Goal: Information Seeking & Learning: Find specific fact

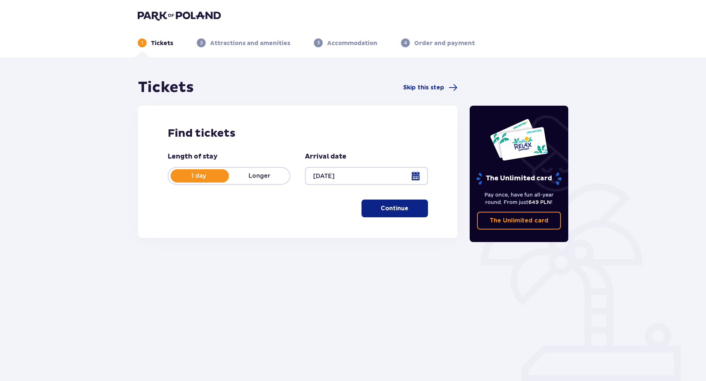
click at [388, 212] on p "Continue" at bounding box center [395, 208] width 28 height 8
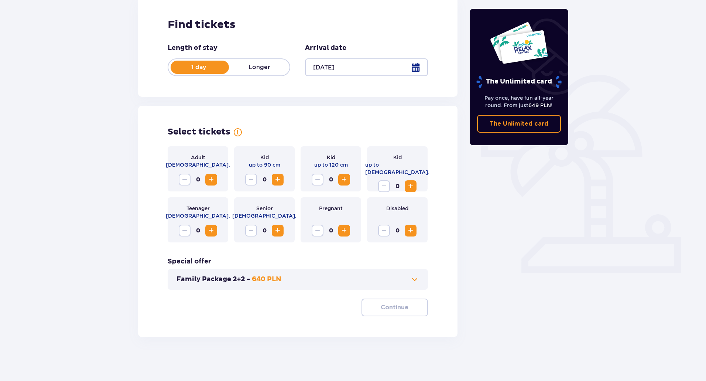
scroll to position [109, 0]
click at [210, 181] on span "Increase" at bounding box center [211, 179] width 9 height 9
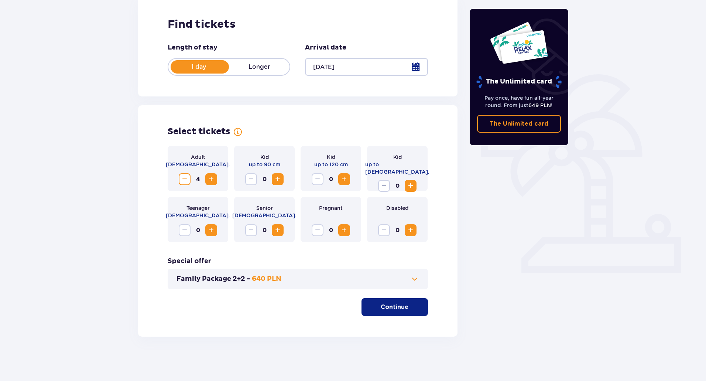
click at [210, 181] on span "Increase" at bounding box center [211, 179] width 9 height 9
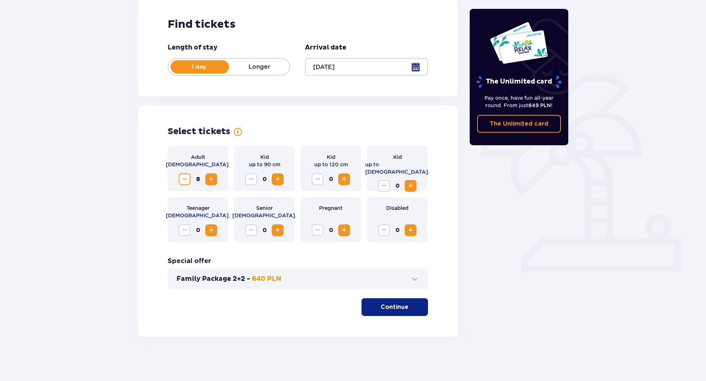
click at [210, 181] on span "Increase" at bounding box center [211, 179] width 9 height 9
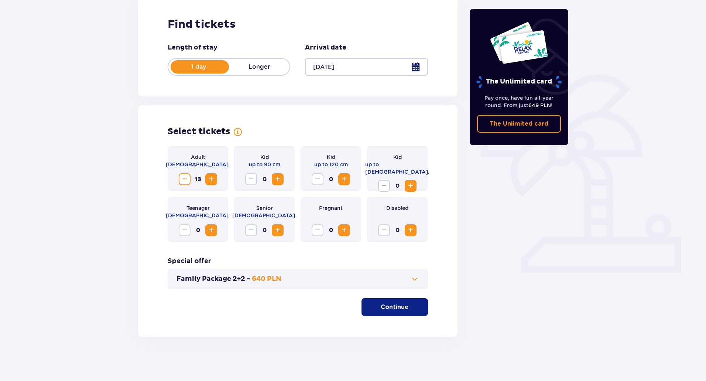
click at [210, 181] on span "Increase" at bounding box center [211, 179] width 9 height 9
click at [215, 179] on span "Increase" at bounding box center [211, 179] width 9 height 9
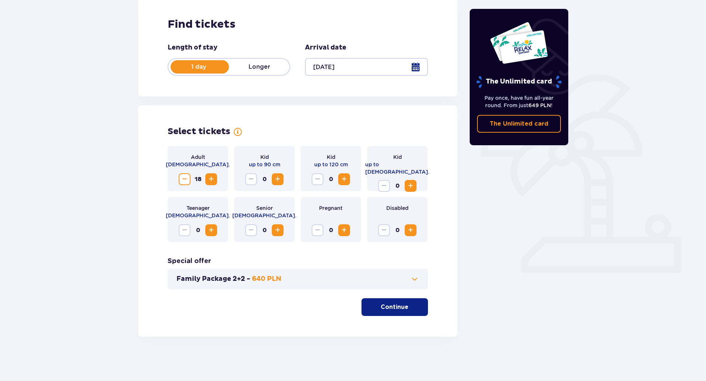
click at [215, 179] on span "Increase" at bounding box center [211, 179] width 9 height 9
click at [214, 177] on span "Increase" at bounding box center [211, 179] width 9 height 9
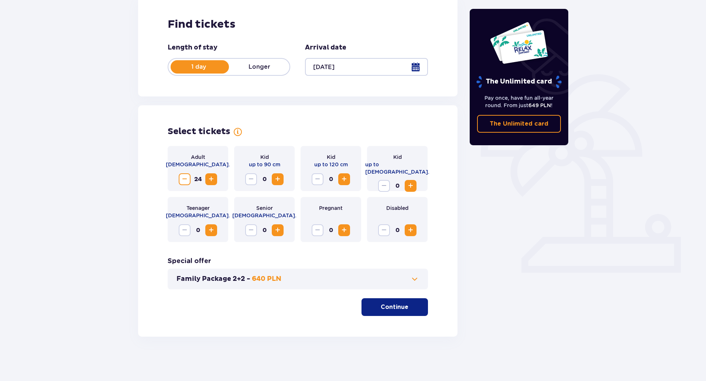
click at [214, 177] on span "Increase" at bounding box center [211, 179] width 9 height 9
click at [184, 179] on span "Decrease" at bounding box center [184, 179] width 9 height 9
click at [347, 281] on button "Family Package 2+2 - 640 PLN" at bounding box center [298, 279] width 243 height 9
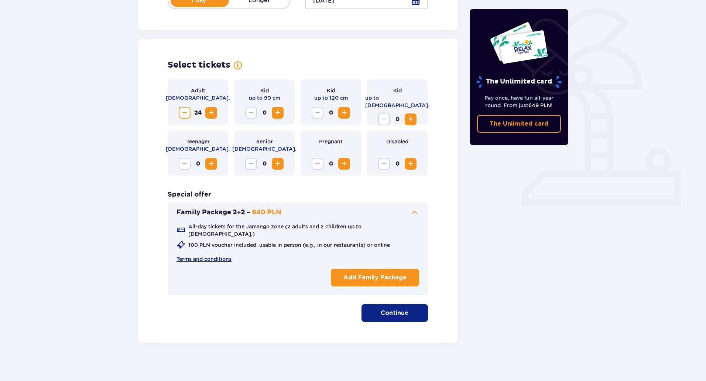
click at [411, 209] on span at bounding box center [414, 212] width 9 height 9
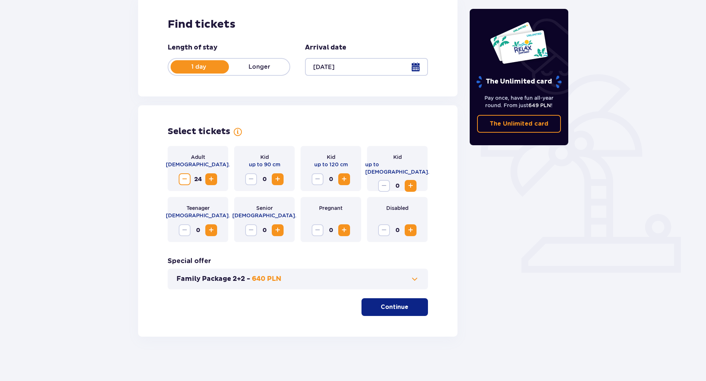
click at [396, 304] on p "Continue" at bounding box center [395, 307] width 28 height 8
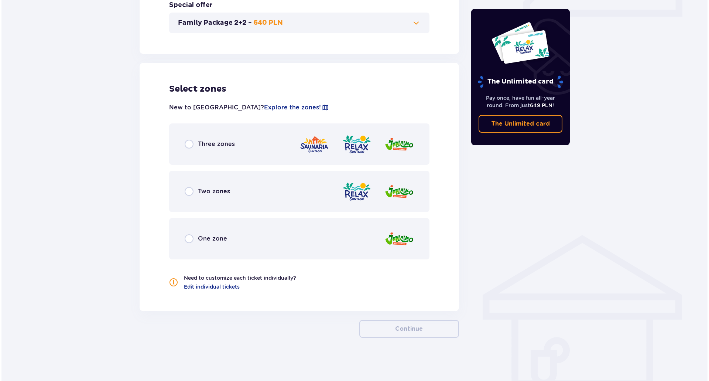
scroll to position [366, 0]
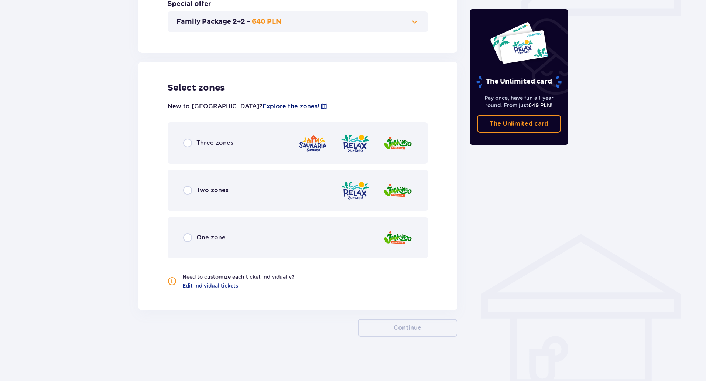
click at [263, 105] on span "Explore the zones!" at bounding box center [291, 106] width 57 height 8
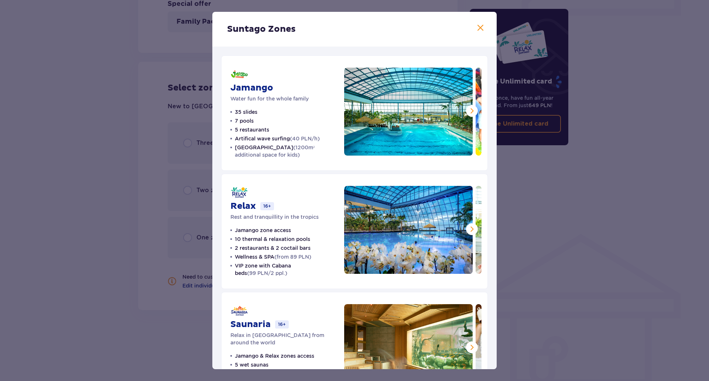
click at [478, 29] on span at bounding box center [480, 28] width 9 height 9
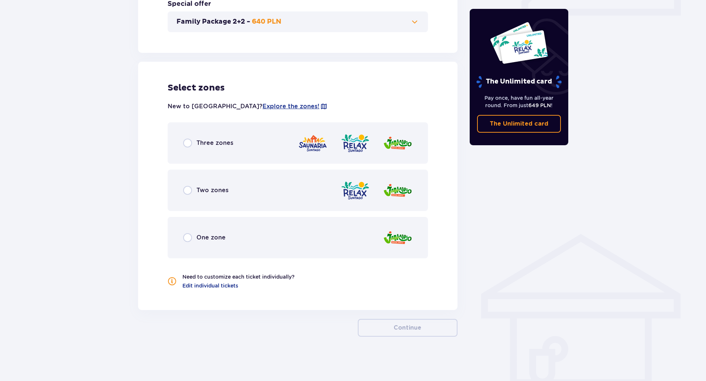
click at [227, 140] on span "Three zones" at bounding box center [215, 143] width 37 height 8
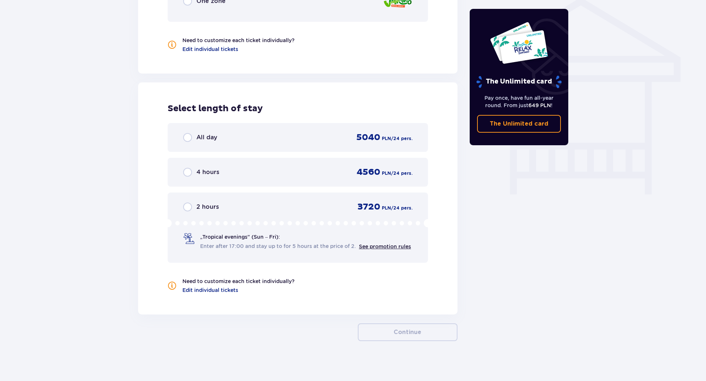
scroll to position [607, 0]
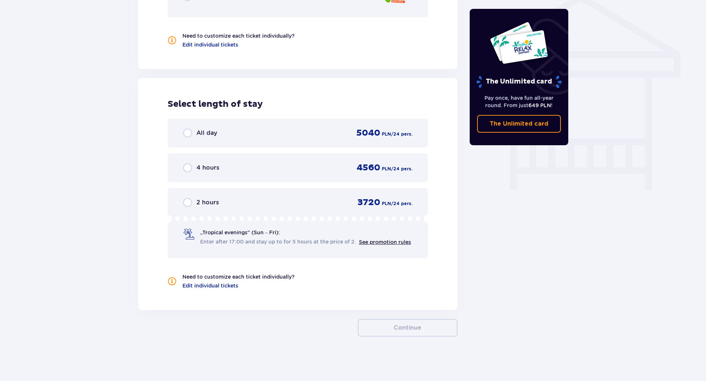
click at [218, 170] on span "4 hours" at bounding box center [208, 168] width 23 height 8
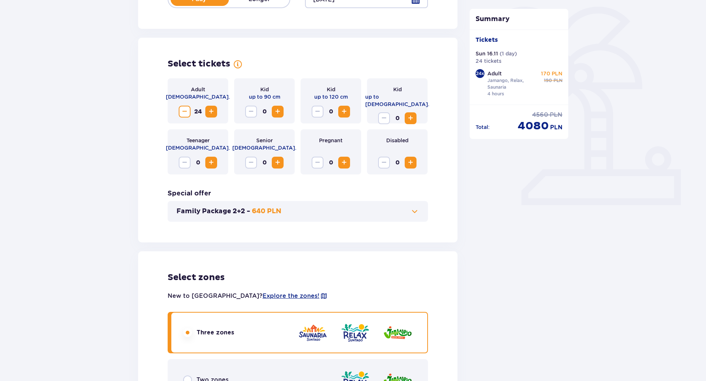
scroll to position [0, 0]
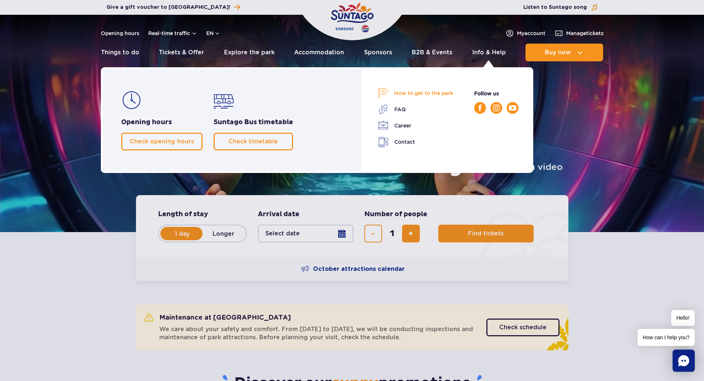
click at [429, 92] on link "How to get to the park" at bounding box center [415, 93] width 75 height 10
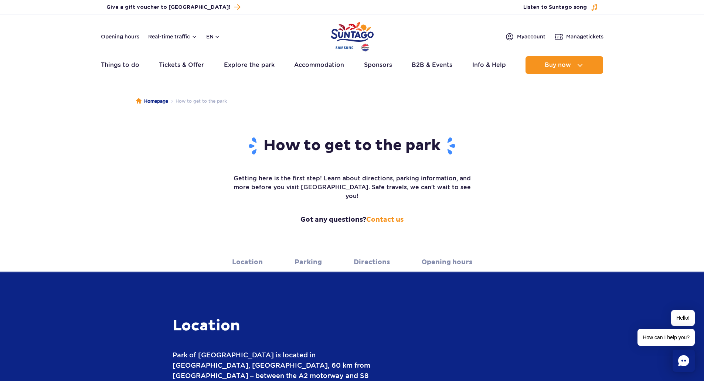
click at [296, 139] on h1 "How to get to the park" at bounding box center [352, 145] width 240 height 19
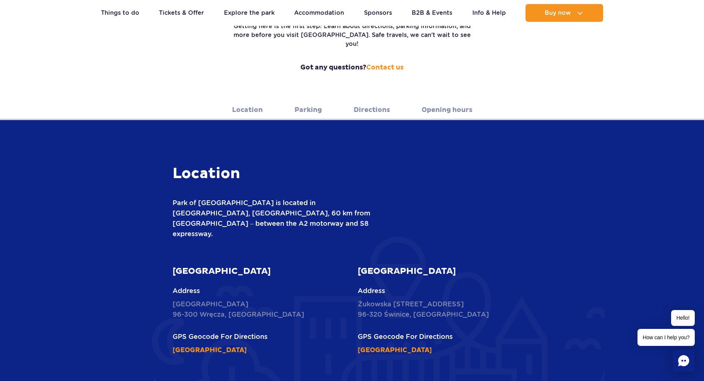
scroll to position [74, 0]
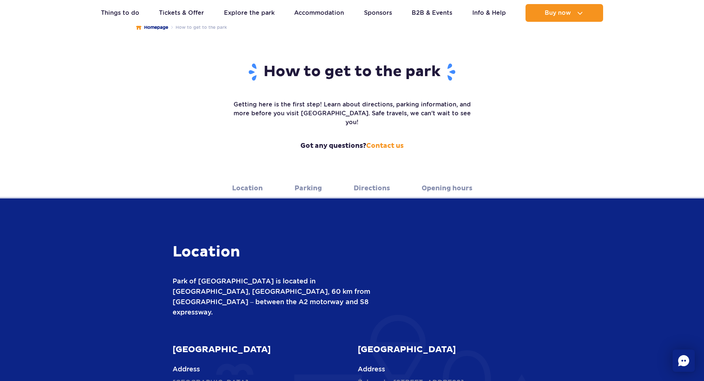
click at [252, 178] on link "Location" at bounding box center [247, 188] width 31 height 20
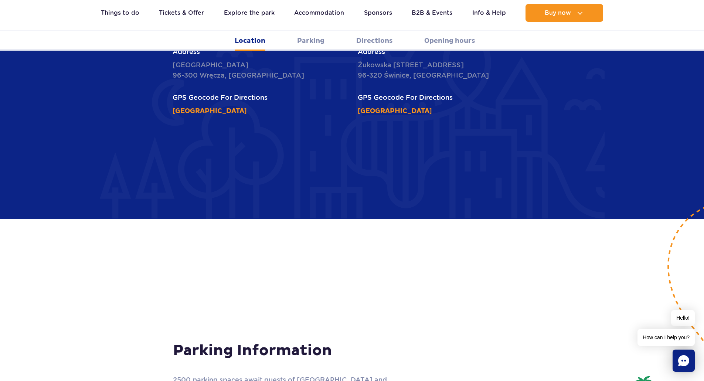
scroll to position [392, 0]
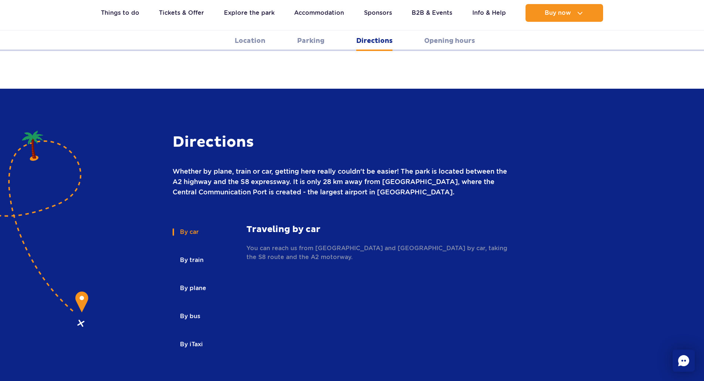
scroll to position [946, 0]
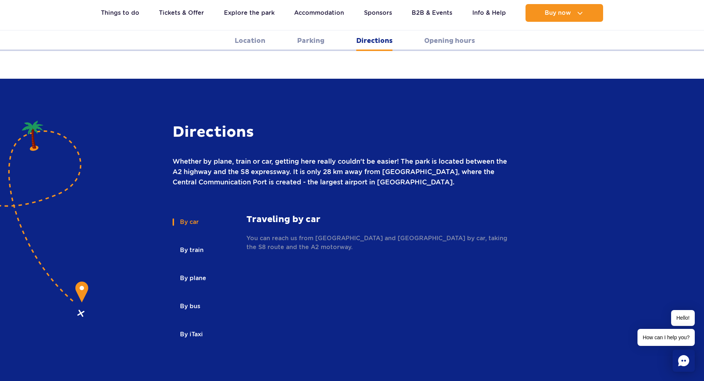
click at [184, 242] on button "By train" at bounding box center [191, 250] width 37 height 16
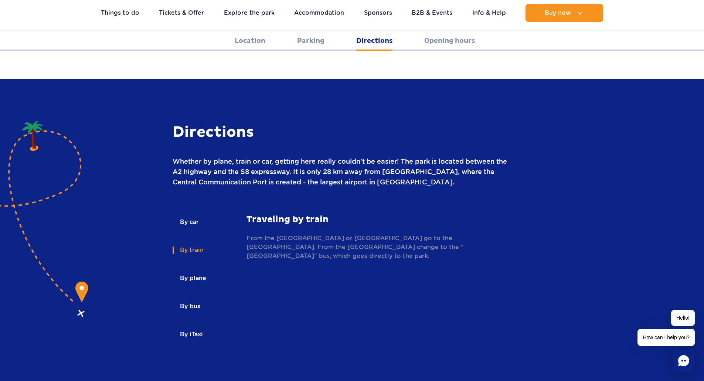
click at [187, 298] on button "By bus" at bounding box center [190, 306] width 34 height 16
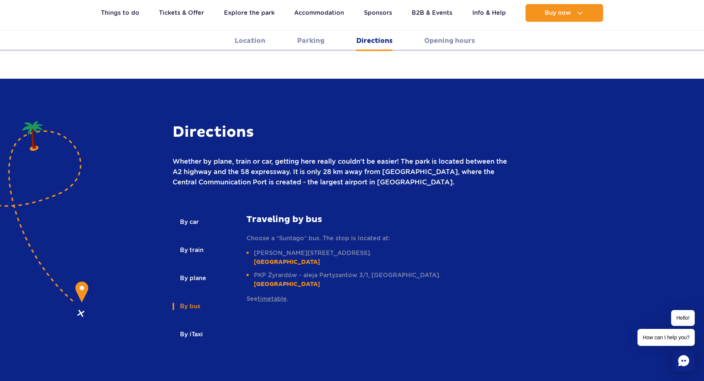
click at [190, 270] on button "By plane" at bounding box center [193, 278] width 40 height 16
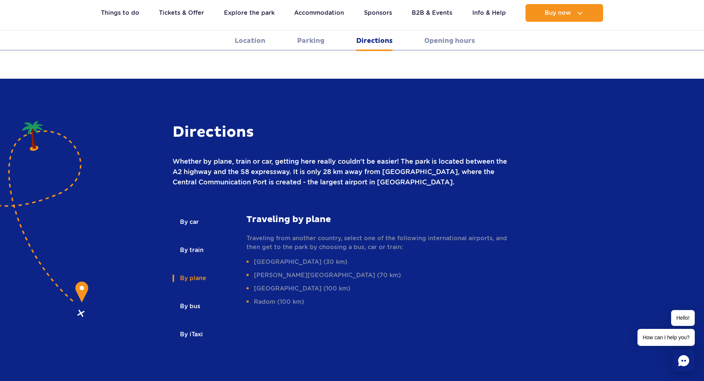
click at [194, 242] on button "By train" at bounding box center [191, 250] width 37 height 16
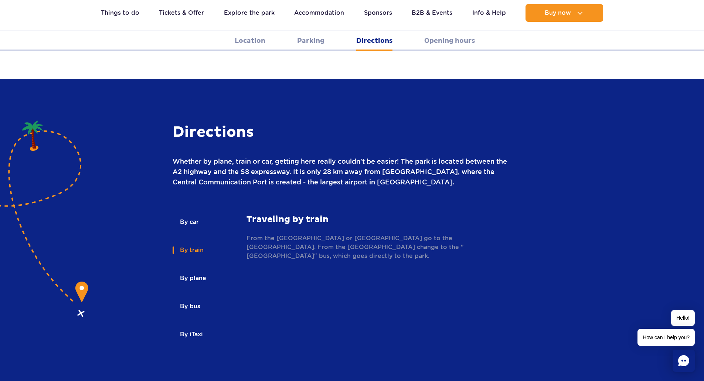
drag, startPoint x: 326, startPoint y: 208, endPoint x: 483, endPoint y: 220, distance: 157.5
click at [483, 234] on p "From the Warszawa Centralna or Warszawa Śródmieście railway station go to the Ż…" at bounding box center [379, 247] width 266 height 27
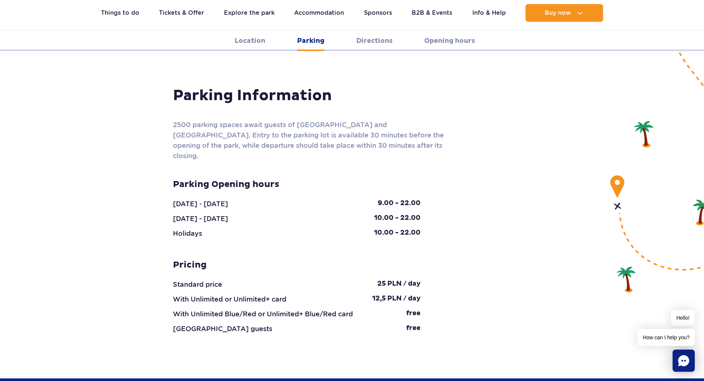
scroll to position [650, 0]
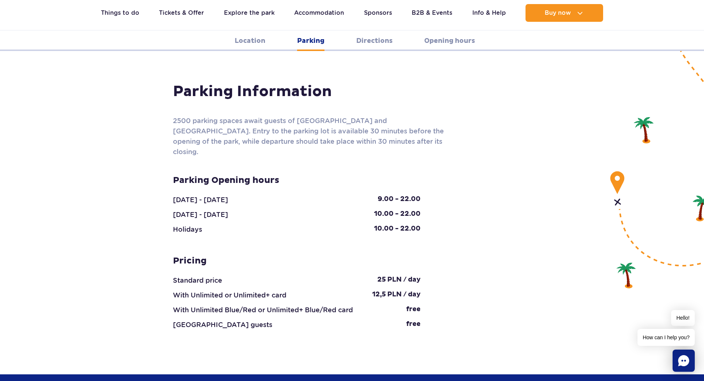
click at [377, 195] on div "9.00 - 22.00" at bounding box center [399, 200] width 54 height 10
click at [428, 160] on div "Parking Information 2500 parking spaces await guests of Suntago and Suntago Vil…" at bounding box center [351, 206] width 369 height 248
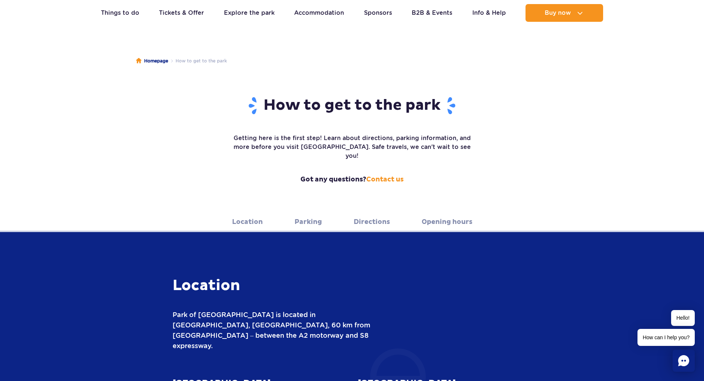
scroll to position [111, 0]
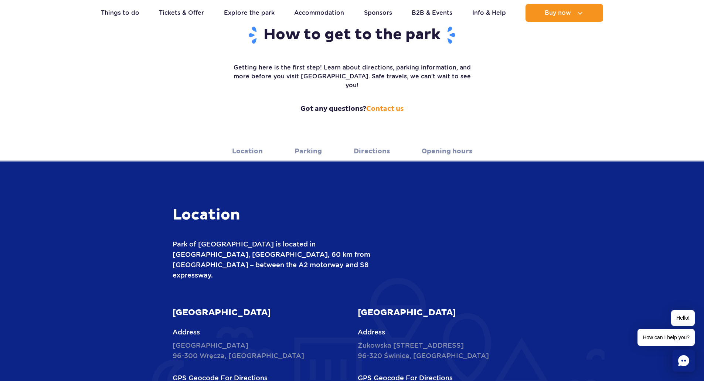
click at [375, 141] on link "Directions" at bounding box center [372, 151] width 36 height 20
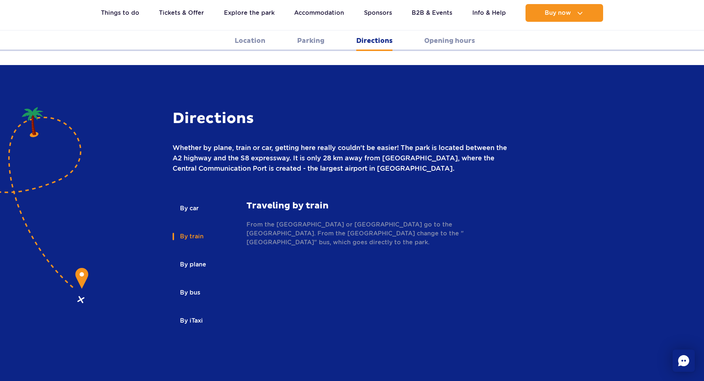
scroll to position [964, 0]
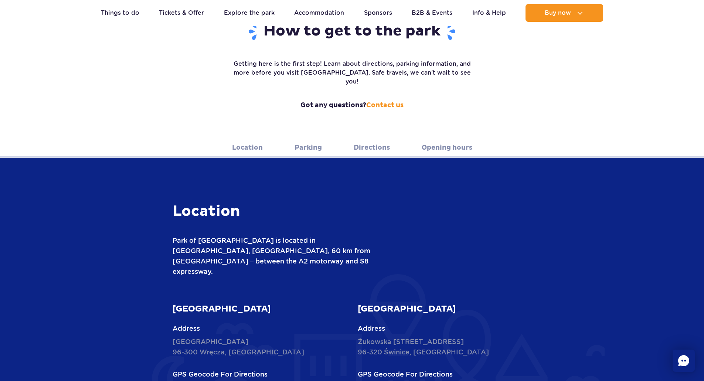
click at [447, 137] on link "Opening hours" at bounding box center [447, 147] width 51 height 20
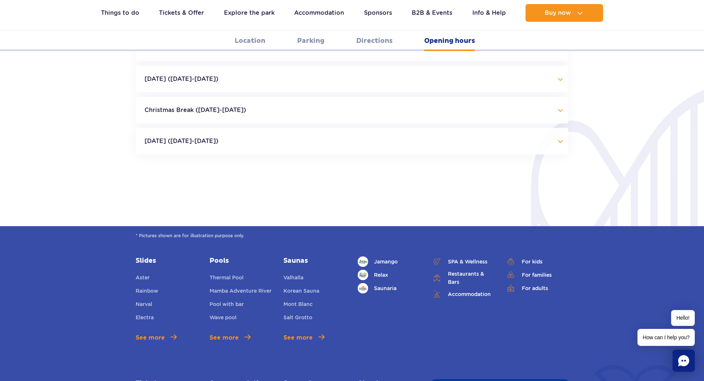
scroll to position [1705, 0]
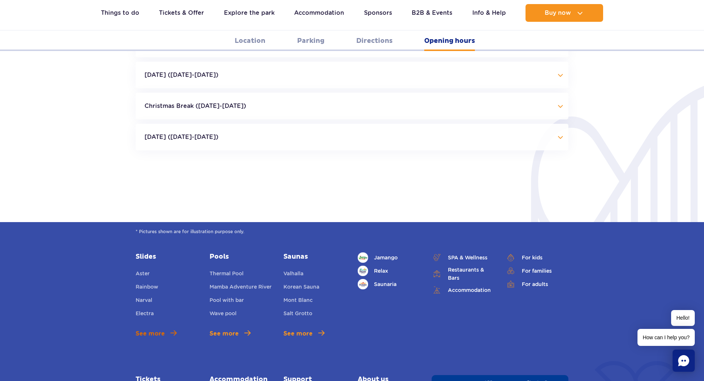
click at [160, 329] on span "See more" at bounding box center [150, 333] width 29 height 9
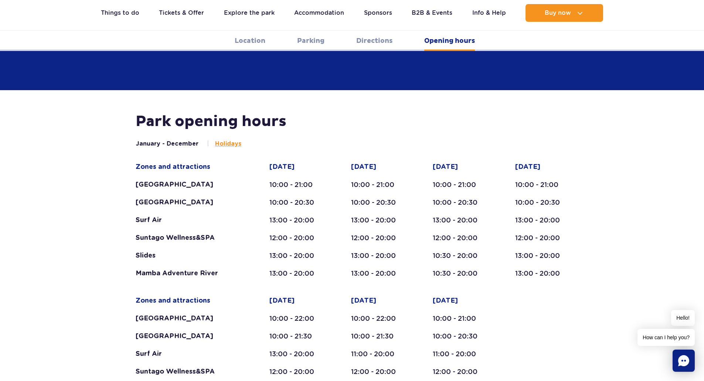
scroll to position [1086, 0]
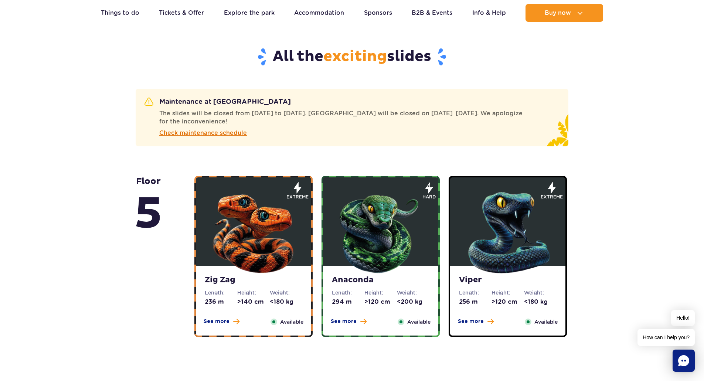
click at [227, 131] on span "Check maintenance schedule" at bounding box center [203, 133] width 88 height 9
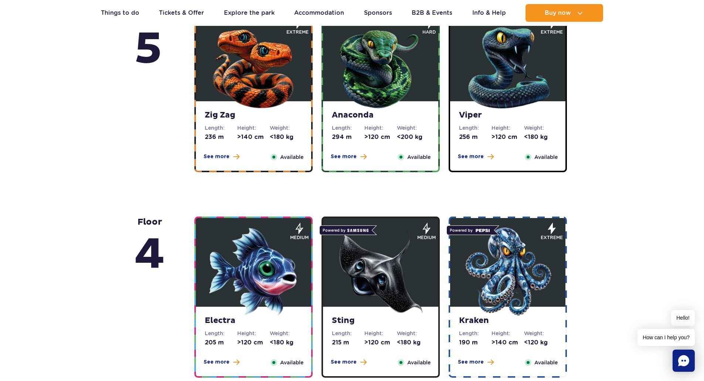
scroll to position [443, 0]
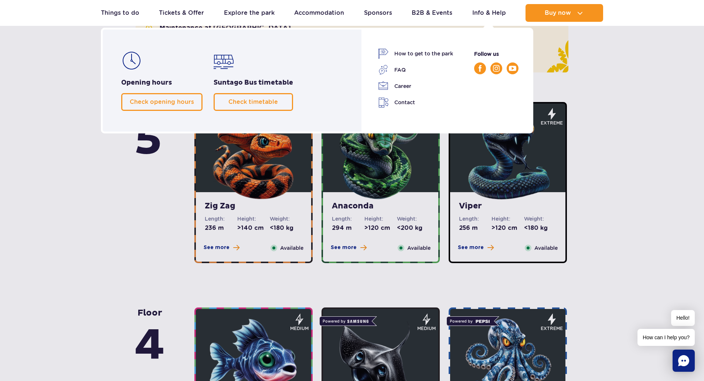
drag, startPoint x: 492, startPoint y: 14, endPoint x: 498, endPoint y: 30, distance: 16.6
click at [492, 14] on link "Info & Help" at bounding box center [489, 13] width 34 height 18
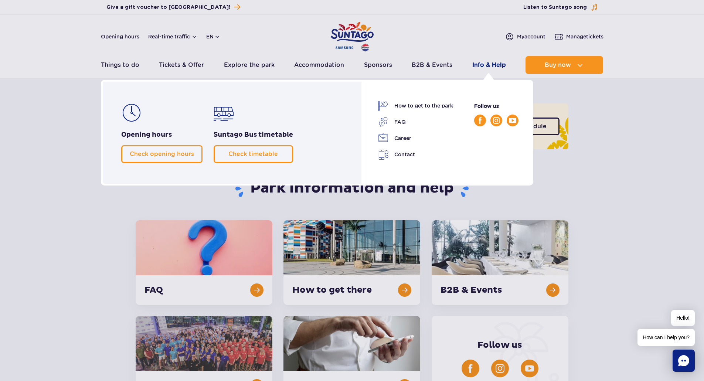
click at [484, 64] on link "Info & Help" at bounding box center [489, 65] width 34 height 18
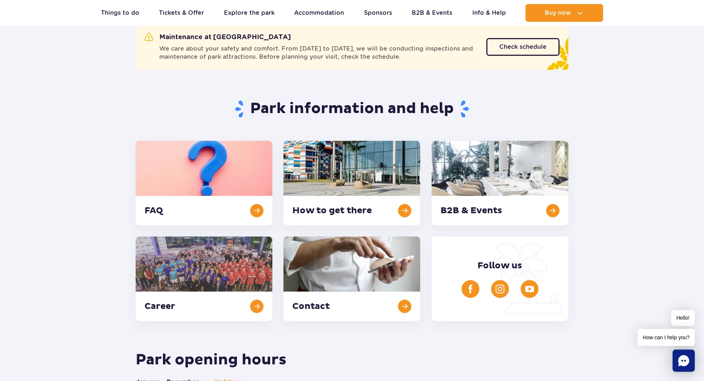
scroll to position [185, 0]
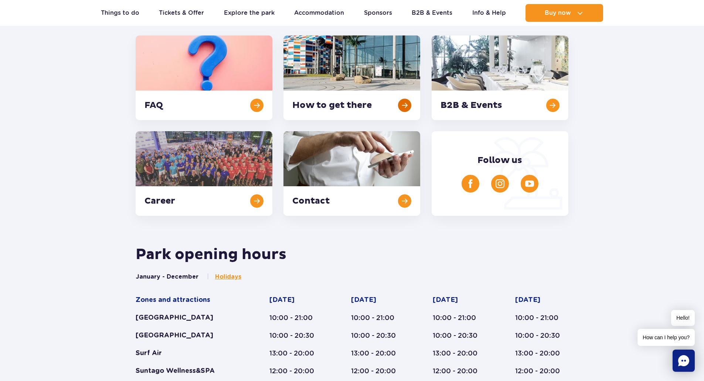
click at [382, 104] on link at bounding box center [351, 77] width 137 height 85
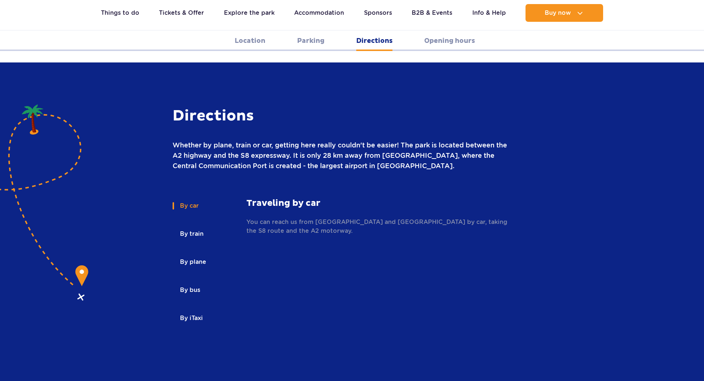
scroll to position [964, 0]
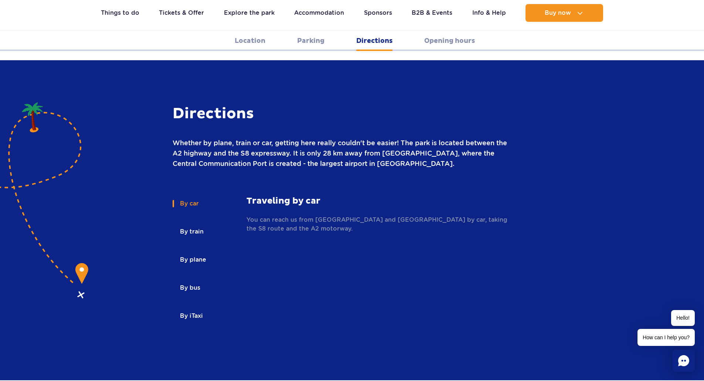
click at [194, 224] on button "By train" at bounding box center [191, 232] width 37 height 16
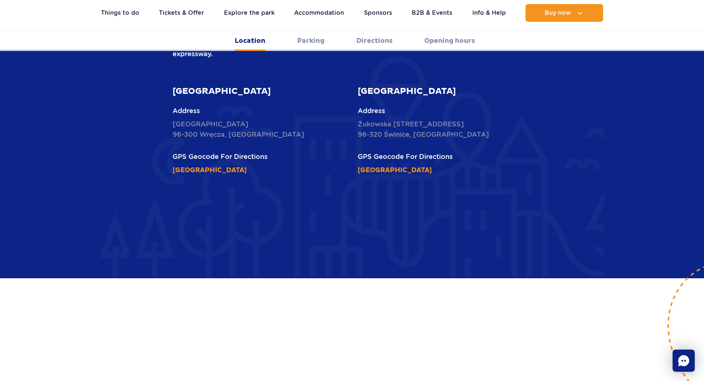
scroll to position [225, 0]
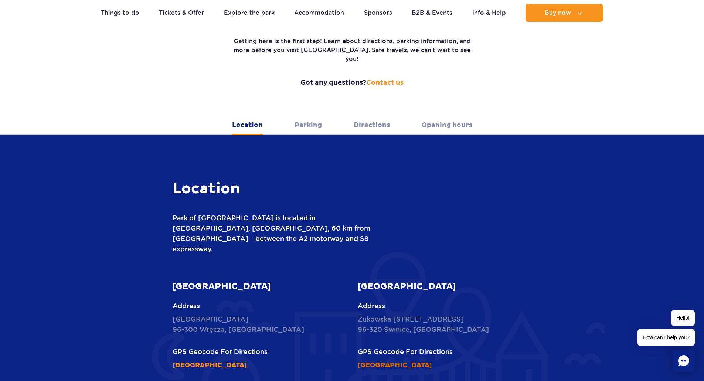
scroll to position [222, 0]
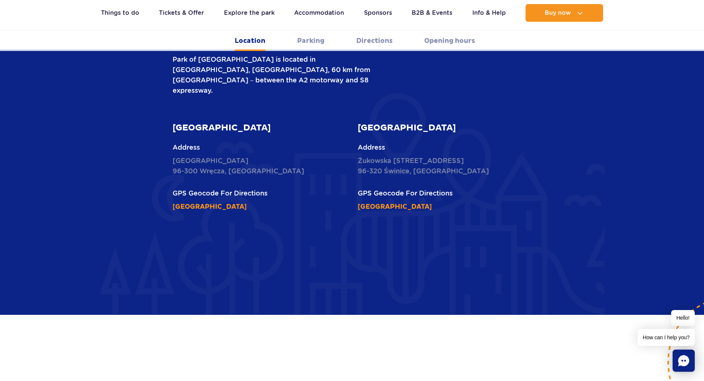
click at [367, 39] on link "Directions" at bounding box center [374, 41] width 36 height 20
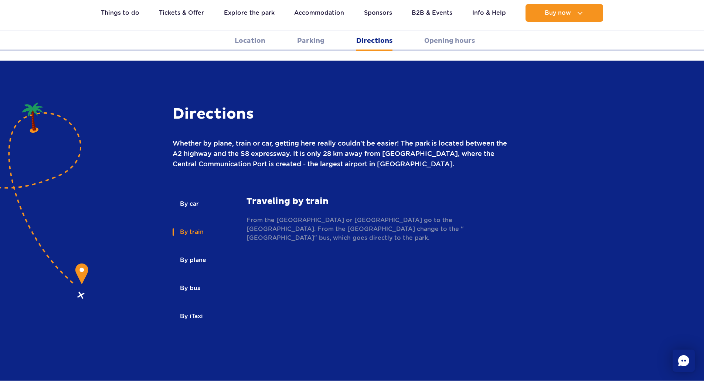
scroll to position [964, 0]
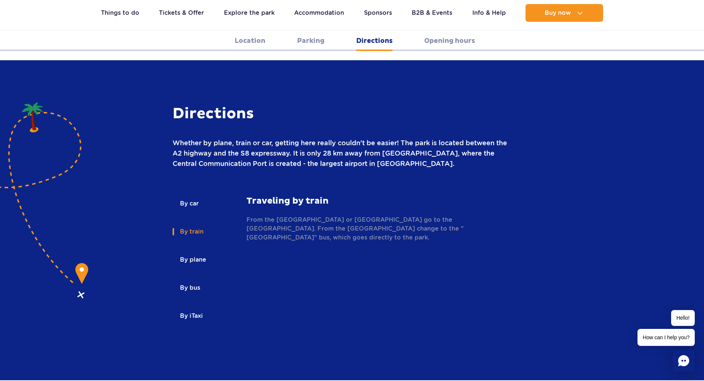
click at [191, 308] on button "By iTaxi" at bounding box center [191, 316] width 37 height 16
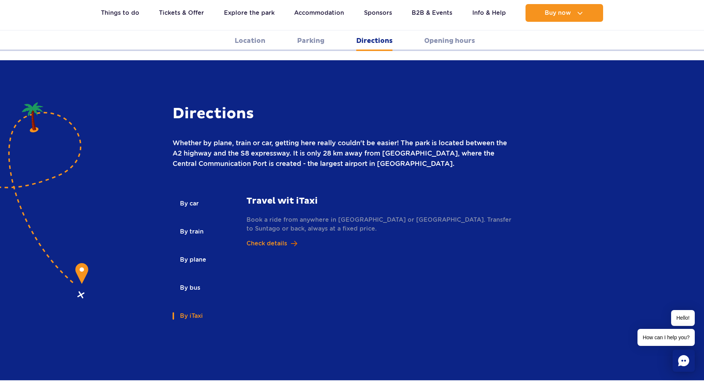
click at [284, 239] on p "Check details" at bounding box center [266, 243] width 41 height 9
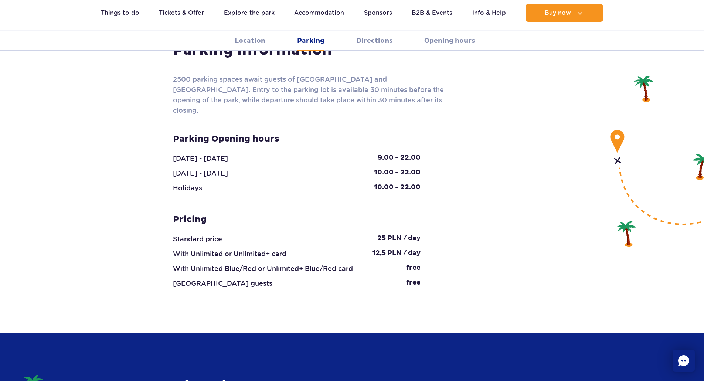
scroll to position [651, 0]
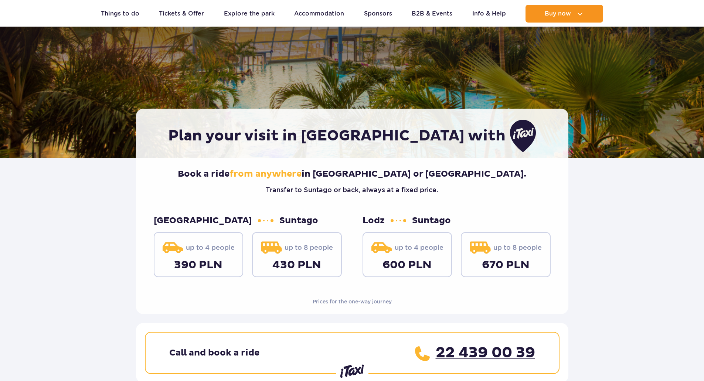
scroll to position [111, 0]
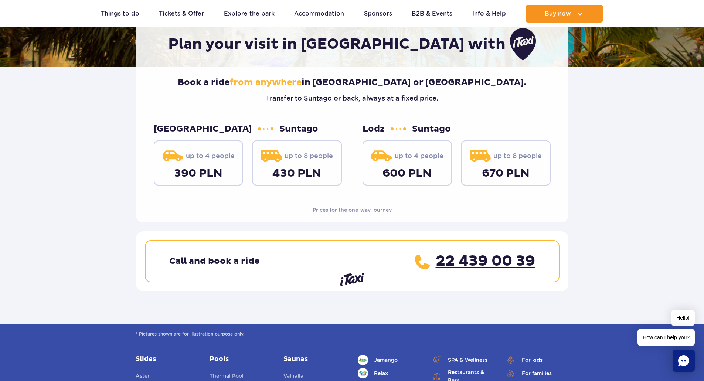
click at [284, 170] on strong "430 PLN" at bounding box center [296, 173] width 49 height 14
click at [309, 175] on strong "430 PLN" at bounding box center [296, 173] width 49 height 14
drag, startPoint x: 326, startPoint y: 173, endPoint x: 253, endPoint y: 170, distance: 73.6
click at [253, 170] on div "up to 8 people 430 PLN" at bounding box center [297, 162] width 90 height 45
